Goal: Transaction & Acquisition: Subscribe to service/newsletter

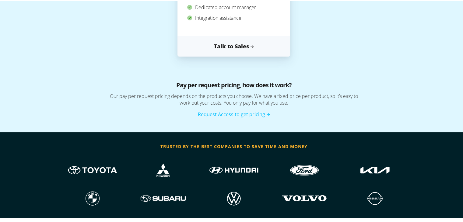
scroll to position [426, 0]
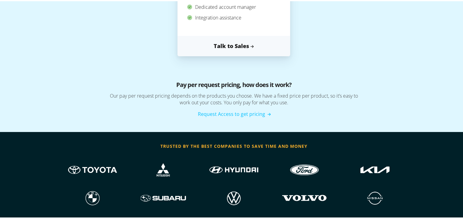
click at [232, 114] on link "Request Access to get pricing" at bounding box center [234, 113] width 72 height 7
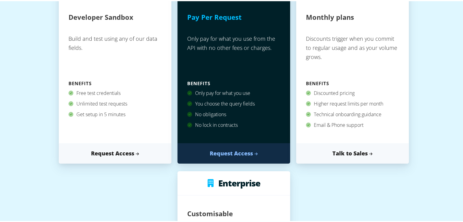
scroll to position [122, 0]
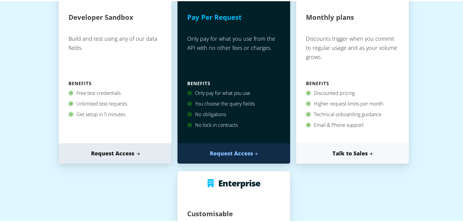
click at [116, 155] on link "Request Access" at bounding box center [115, 152] width 113 height 20
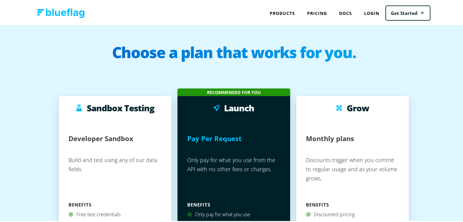
scroll to position [0, 0]
click at [342, 11] on link "Docs" at bounding box center [345, 12] width 25 height 12
